Goal: Information Seeking & Learning: Learn about a topic

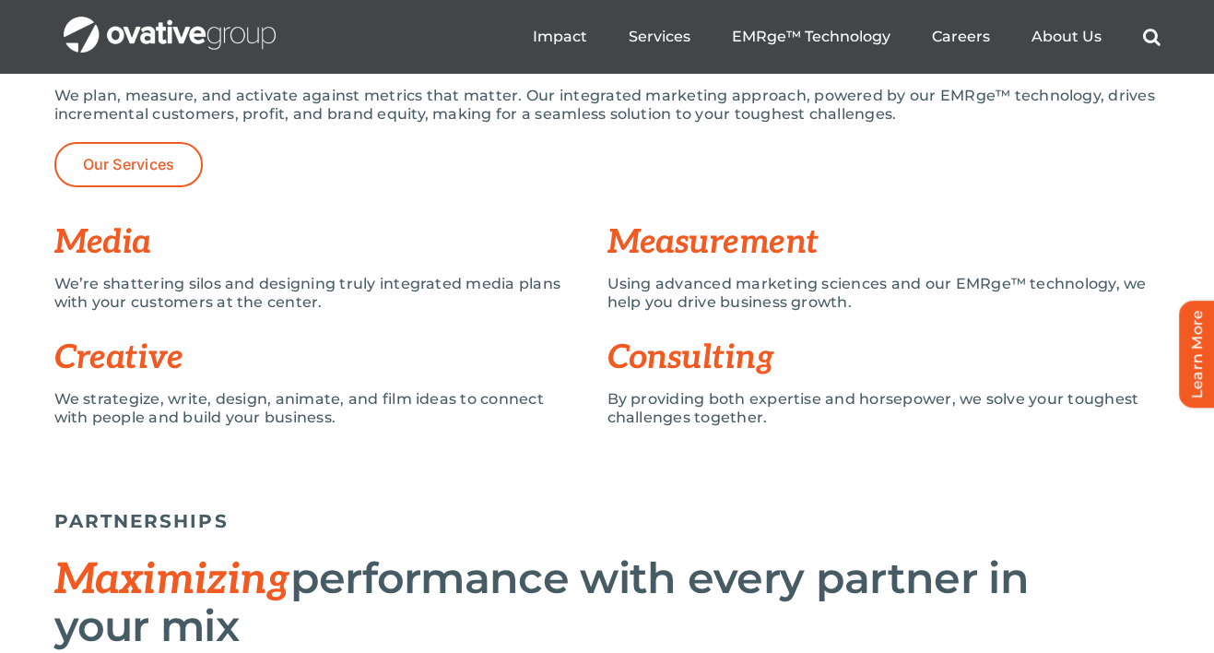
scroll to position [1379, 0]
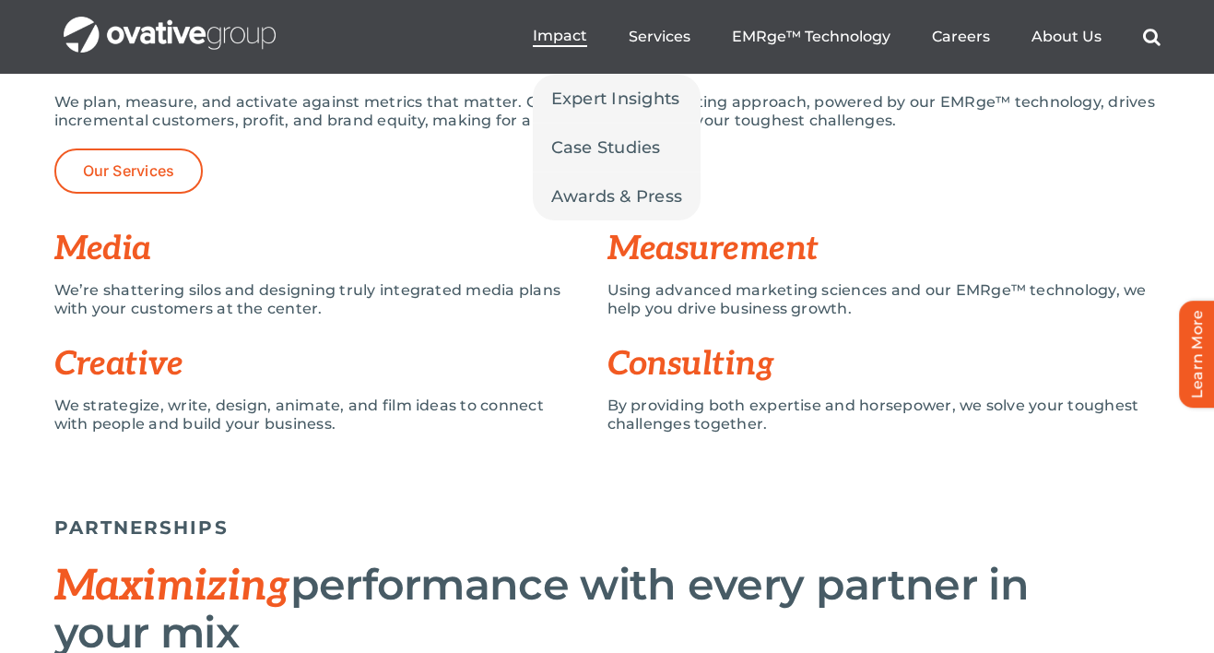
click at [561, 29] on span "Impact" at bounding box center [560, 36] width 54 height 18
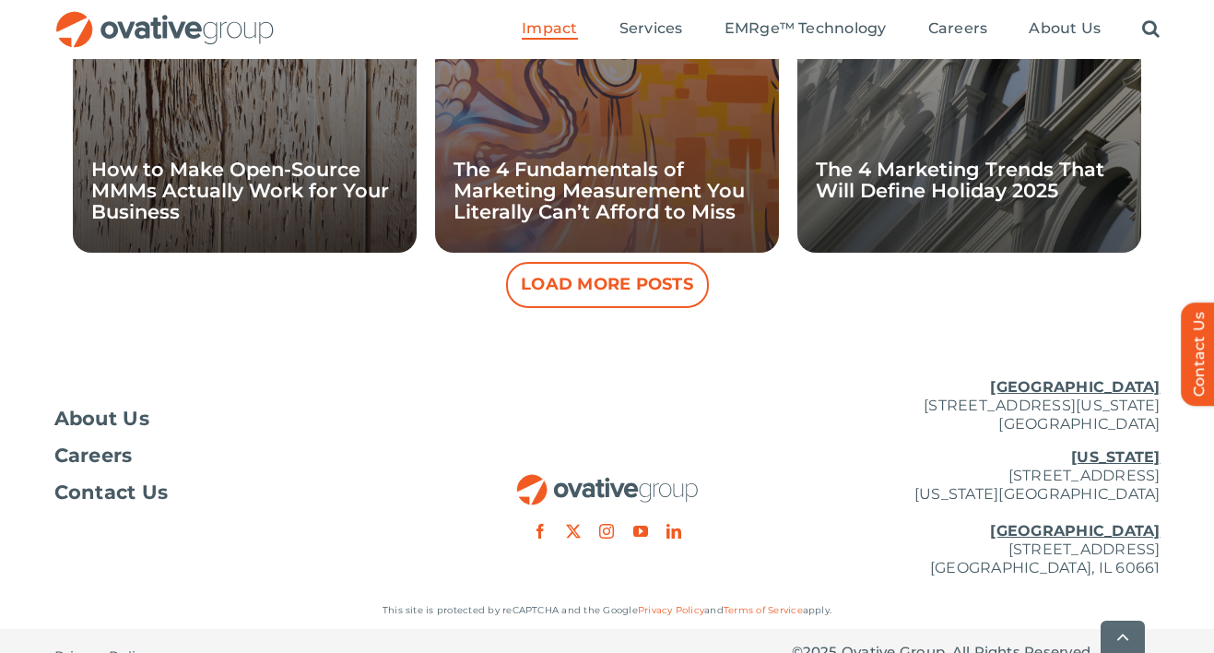
scroll to position [2049, 0]
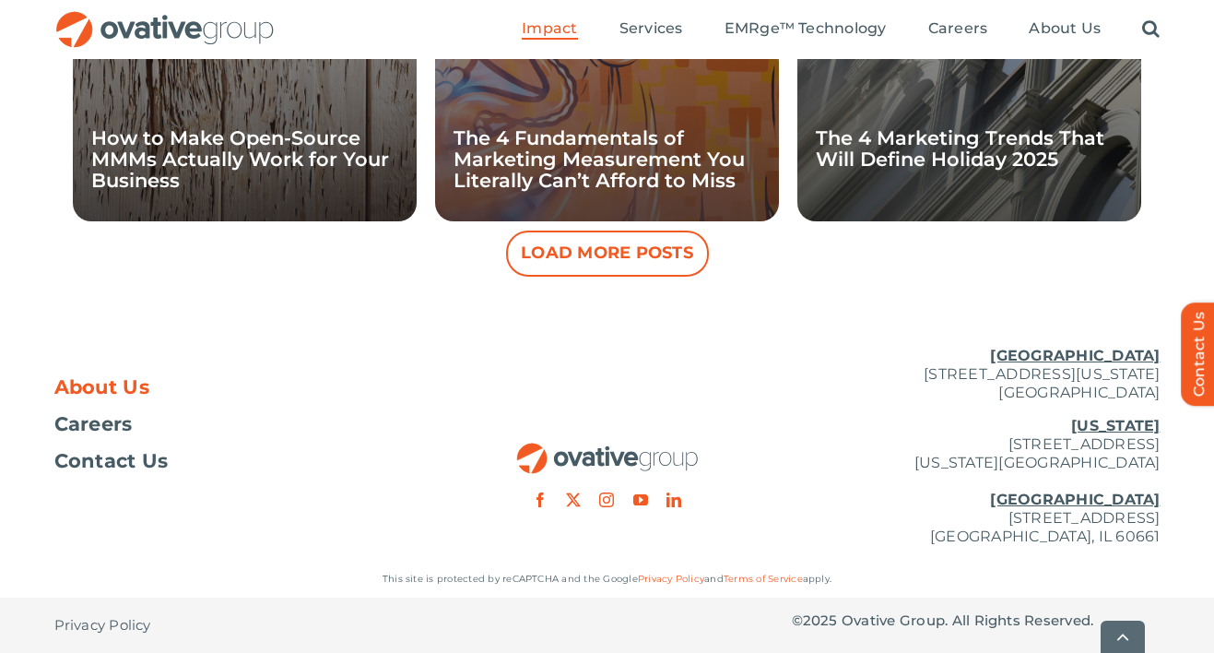
click at [97, 380] on span "About Us" at bounding box center [102, 387] width 96 height 18
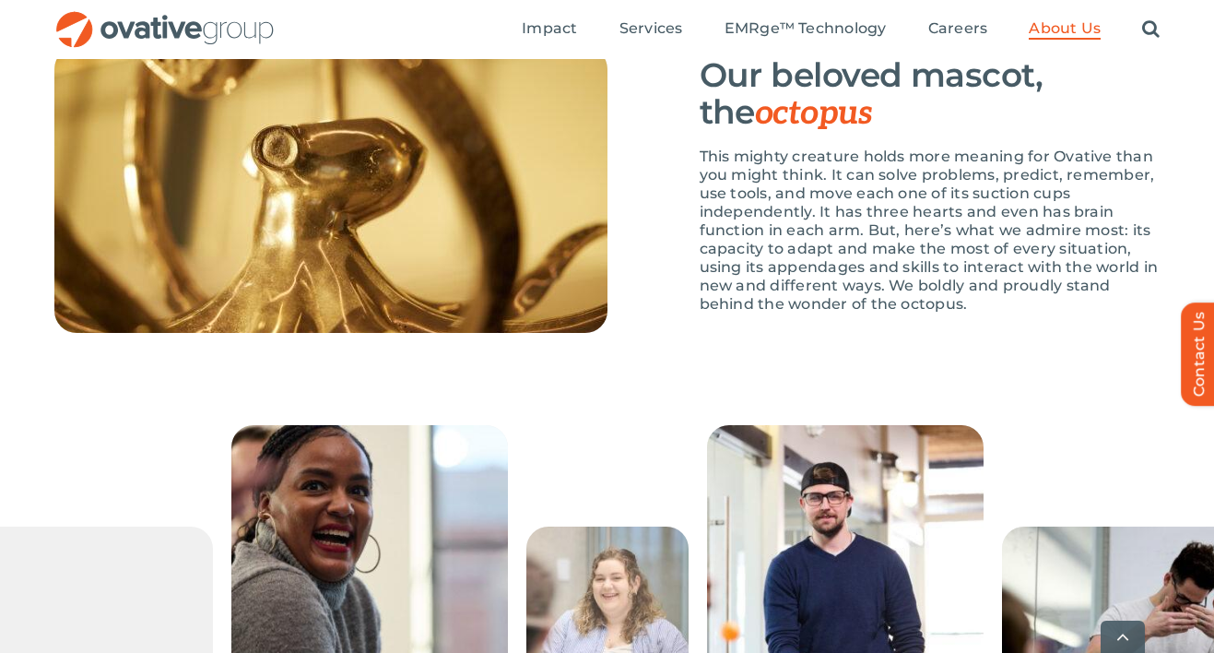
scroll to position [2839, 0]
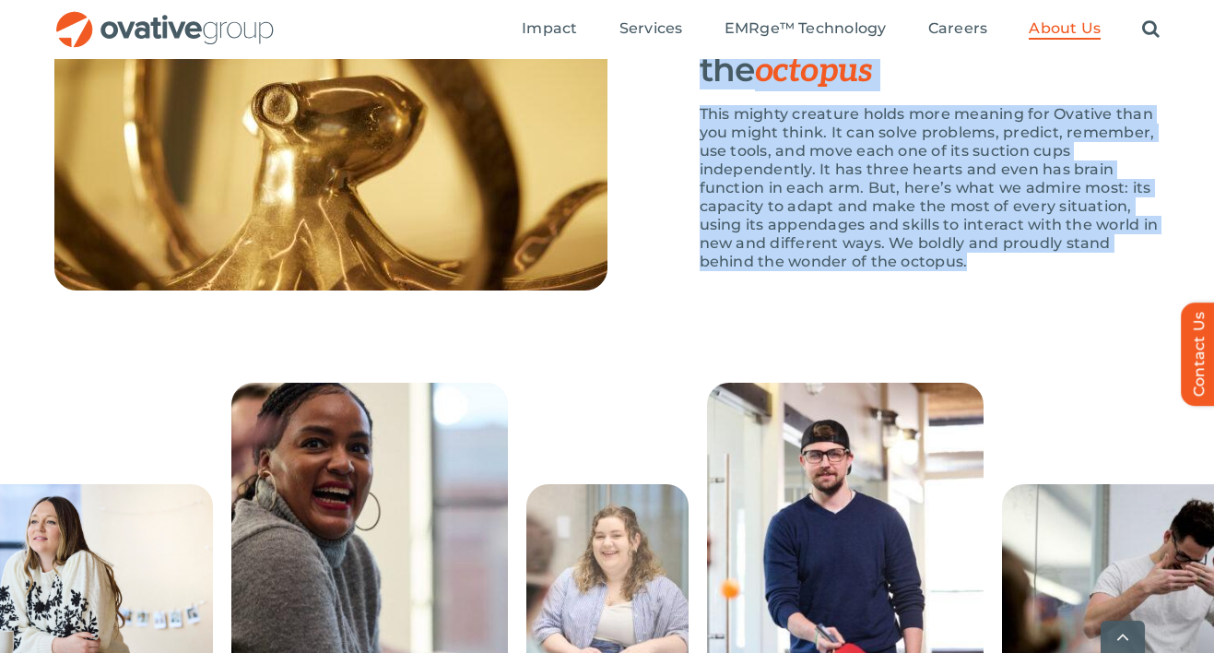
drag, startPoint x: 993, startPoint y: 334, endPoint x: 687, endPoint y: 84, distance: 395.1
click at [687, 84] on div "Our beloved mascot, the octopus This mighty creature holds more meaning for Ova…" at bounding box center [884, 148] width 553 height 286
copy div "Our beloved mascot, the octopus This mighty creature holds more meaning for Ova…"
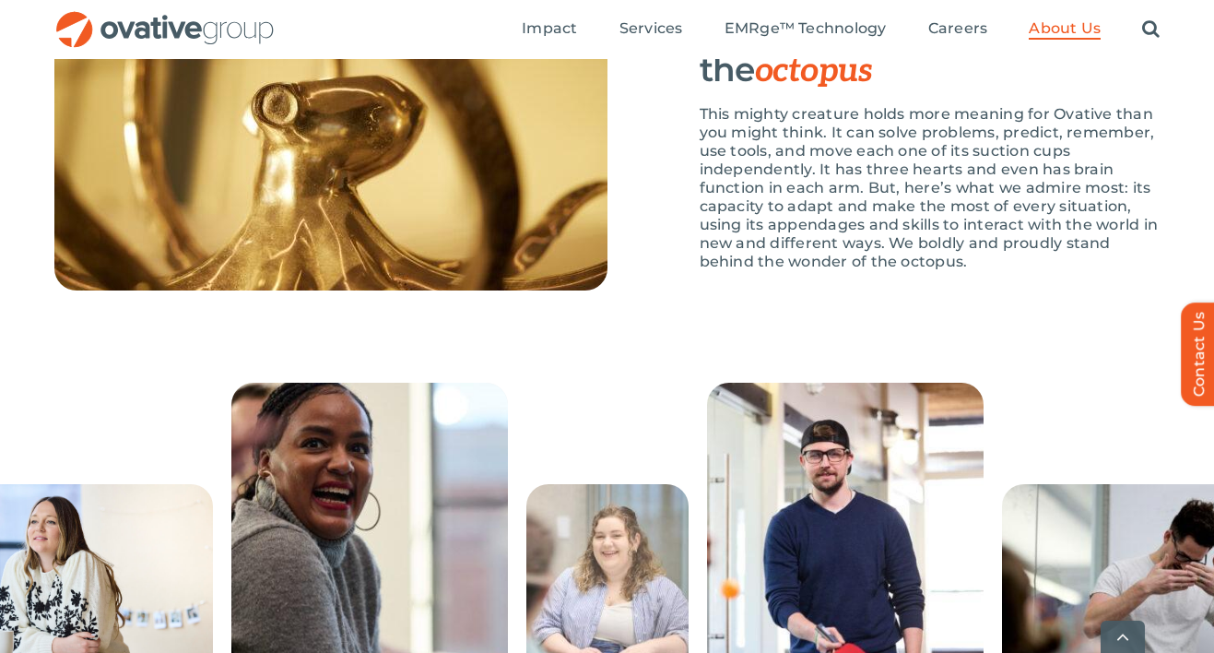
click at [659, 125] on div "Our beloved mascot, the octopus This mighty creature holds more meaning for Ova…" at bounding box center [884, 148] width 553 height 286
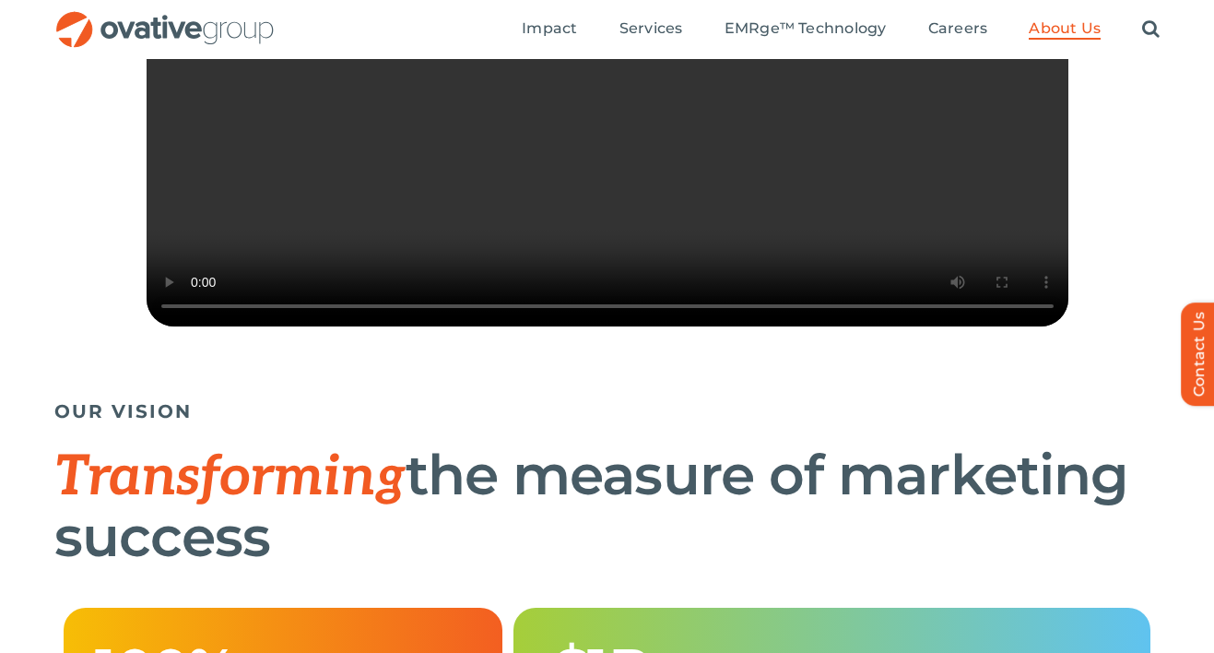
scroll to position [480, 0]
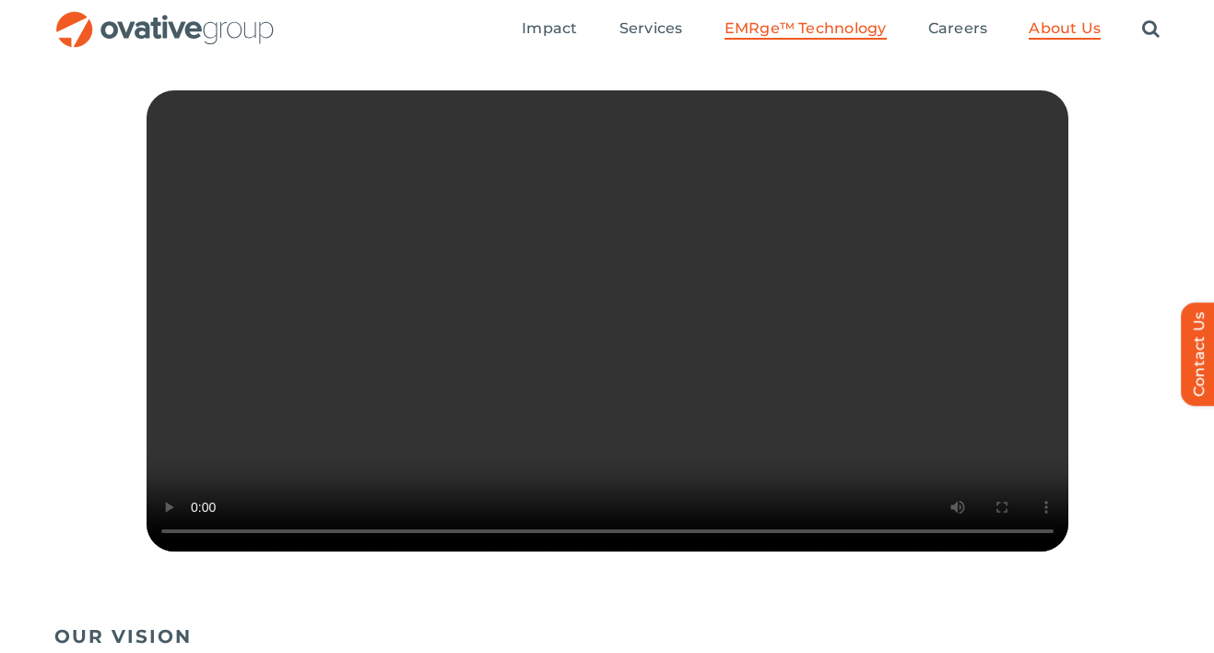
click at [784, 30] on span "EMRge™ Technology" at bounding box center [806, 28] width 162 height 18
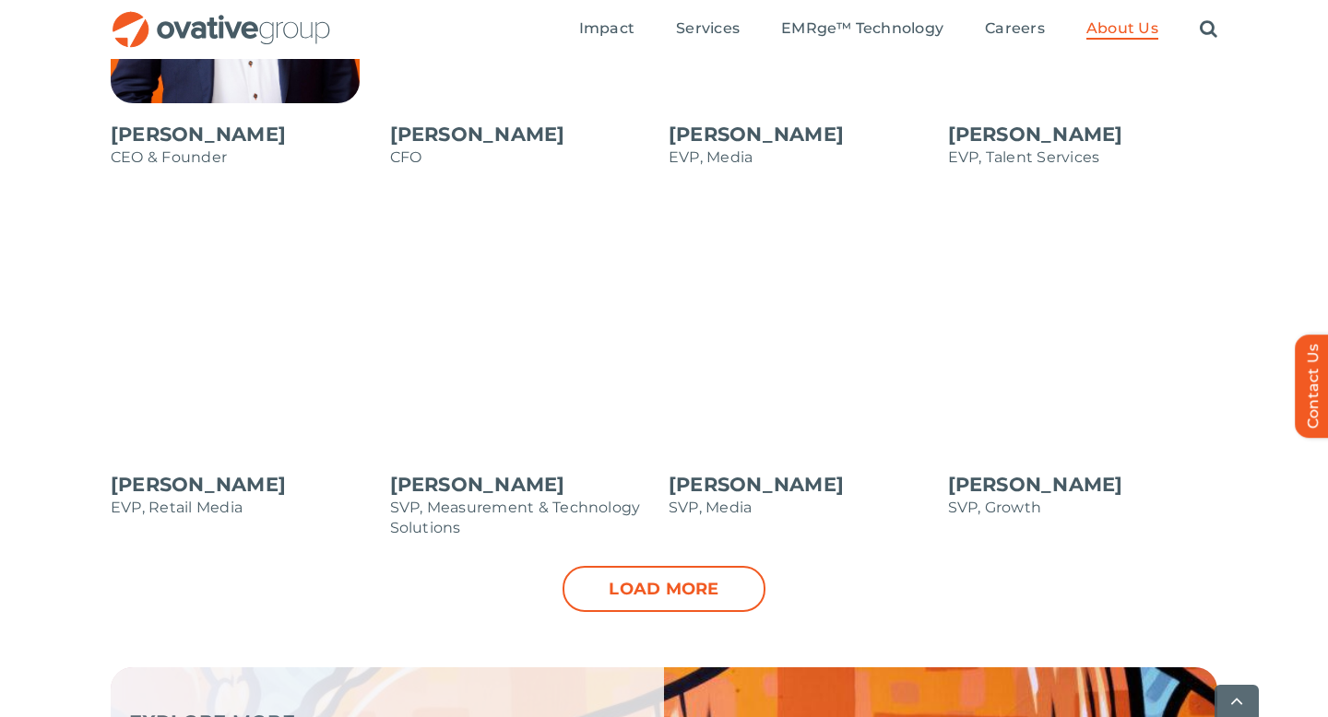
scroll to position [1834, 0]
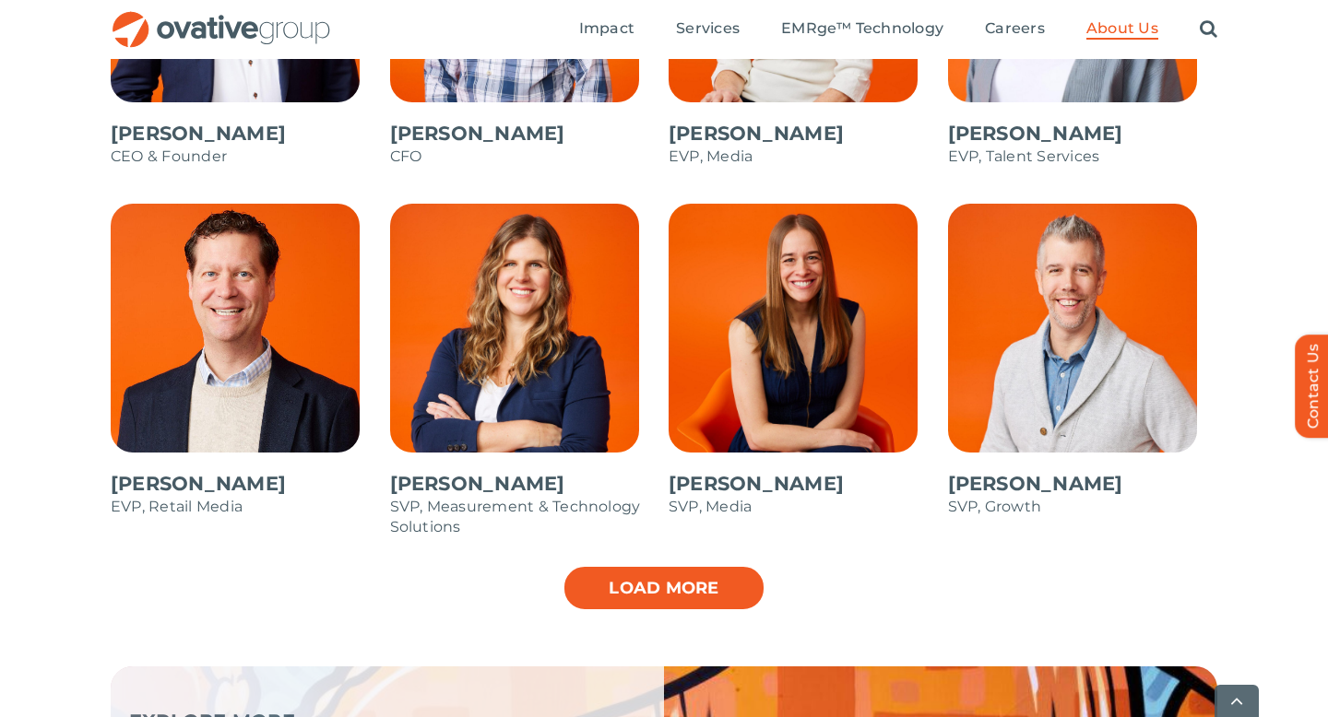
click at [641, 591] on link "Load more" at bounding box center [663, 588] width 203 height 46
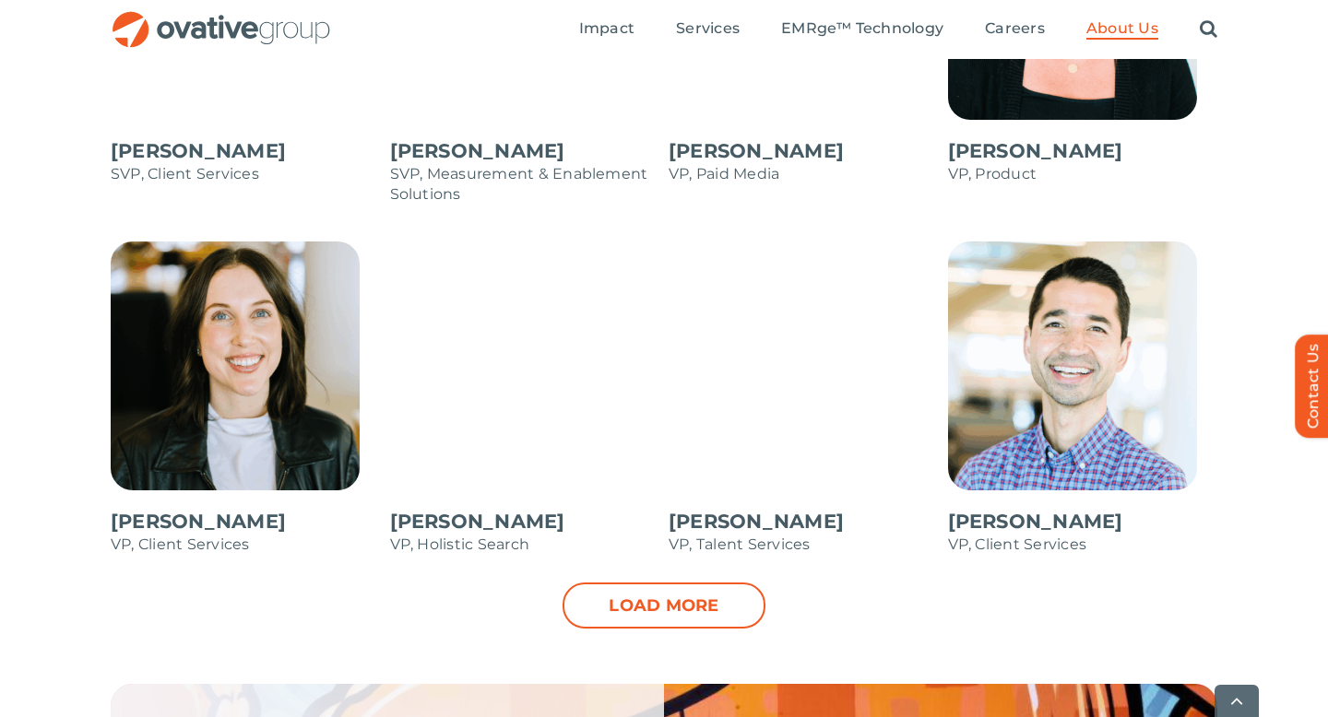
scroll to position [2563, 0]
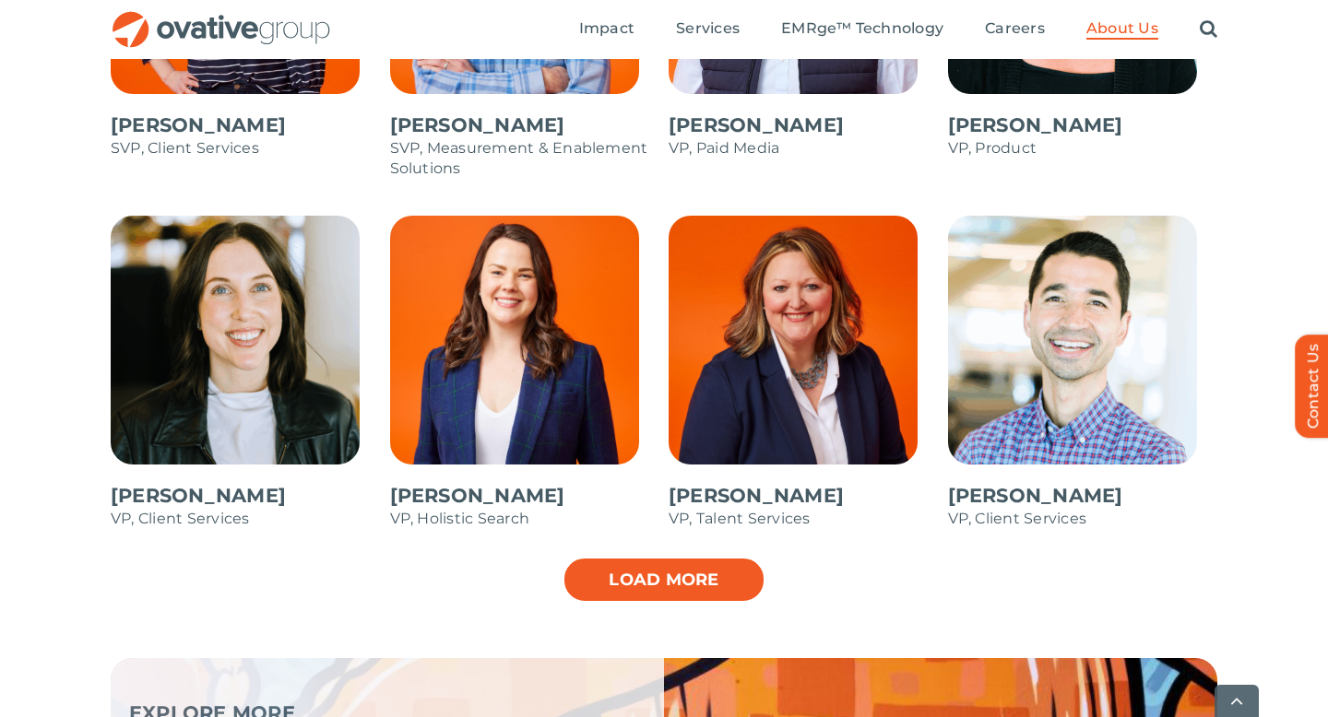
click at [684, 581] on link "Load more" at bounding box center [663, 580] width 203 height 46
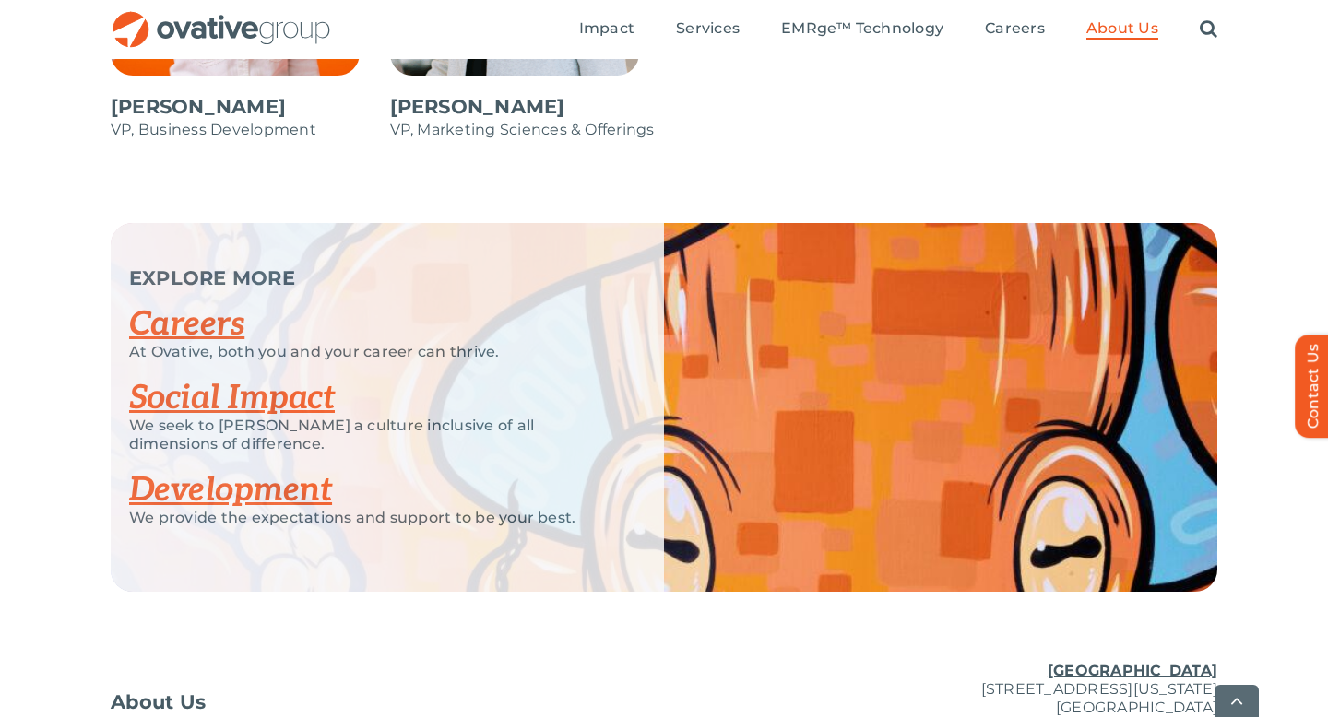
scroll to position [3553, 0]
